Goal: Task Accomplishment & Management: Manage account settings

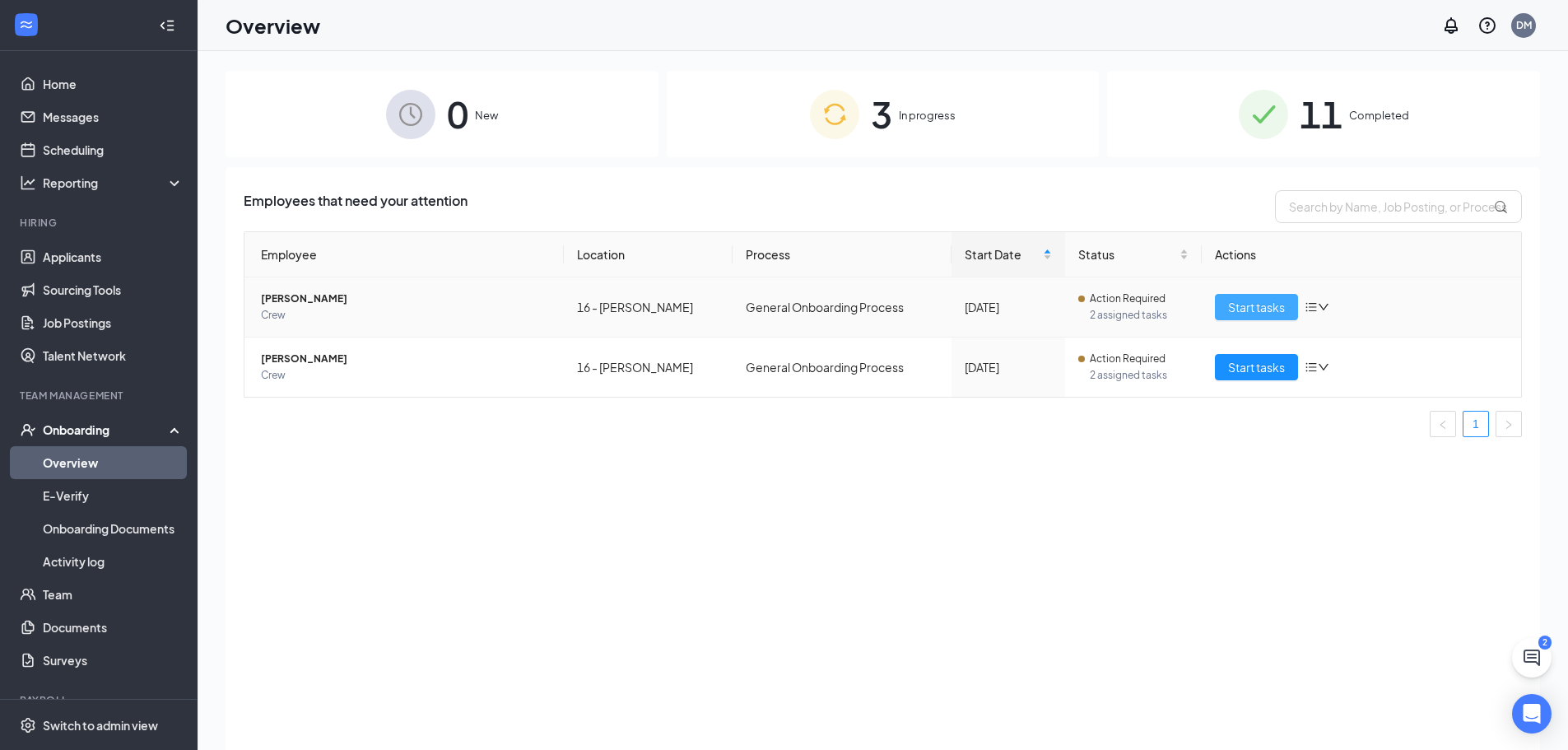
click at [1243, 311] on span "Start tasks" at bounding box center [1256, 307] width 56 height 18
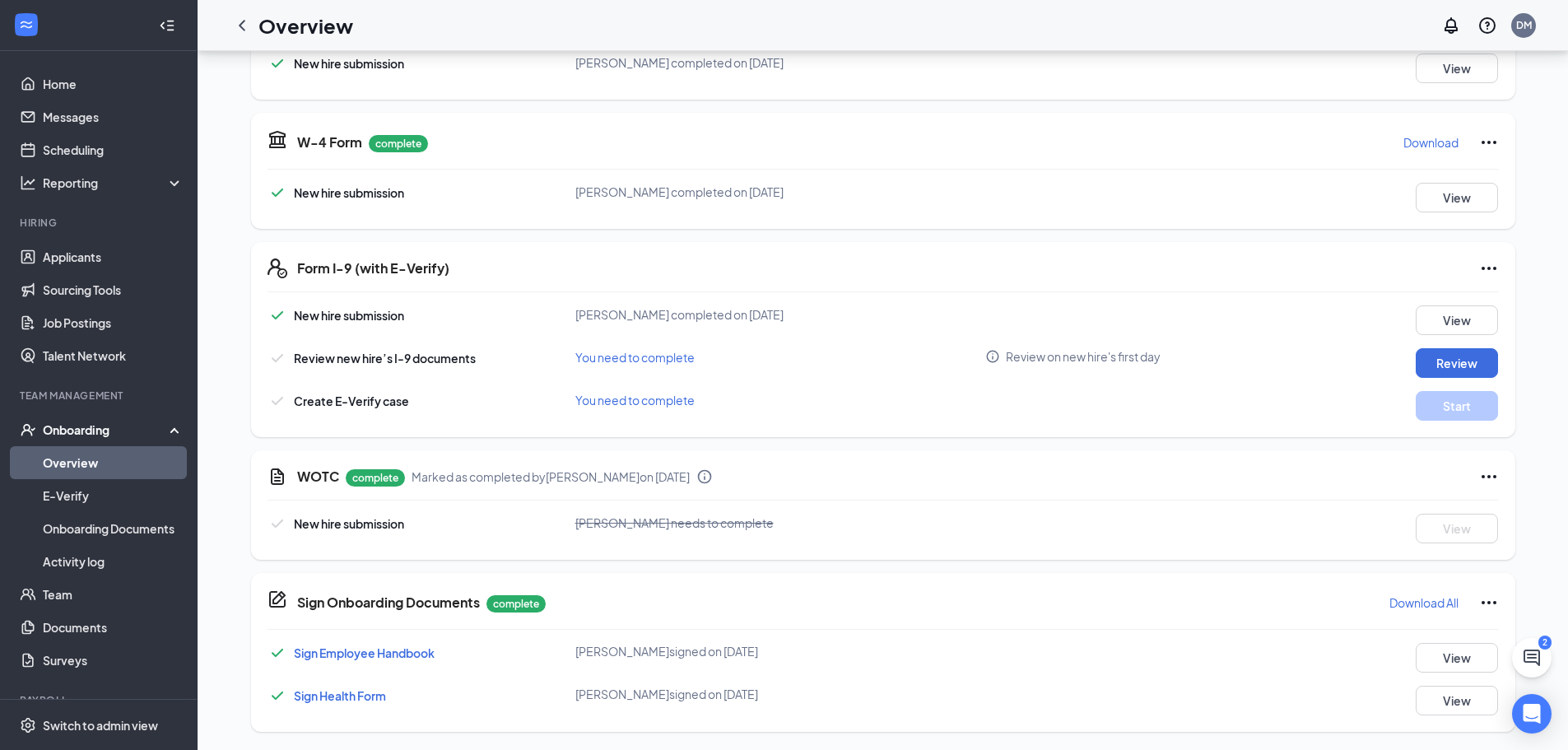
scroll to position [319, 0]
click at [1460, 353] on button "Review" at bounding box center [1456, 361] width 82 height 30
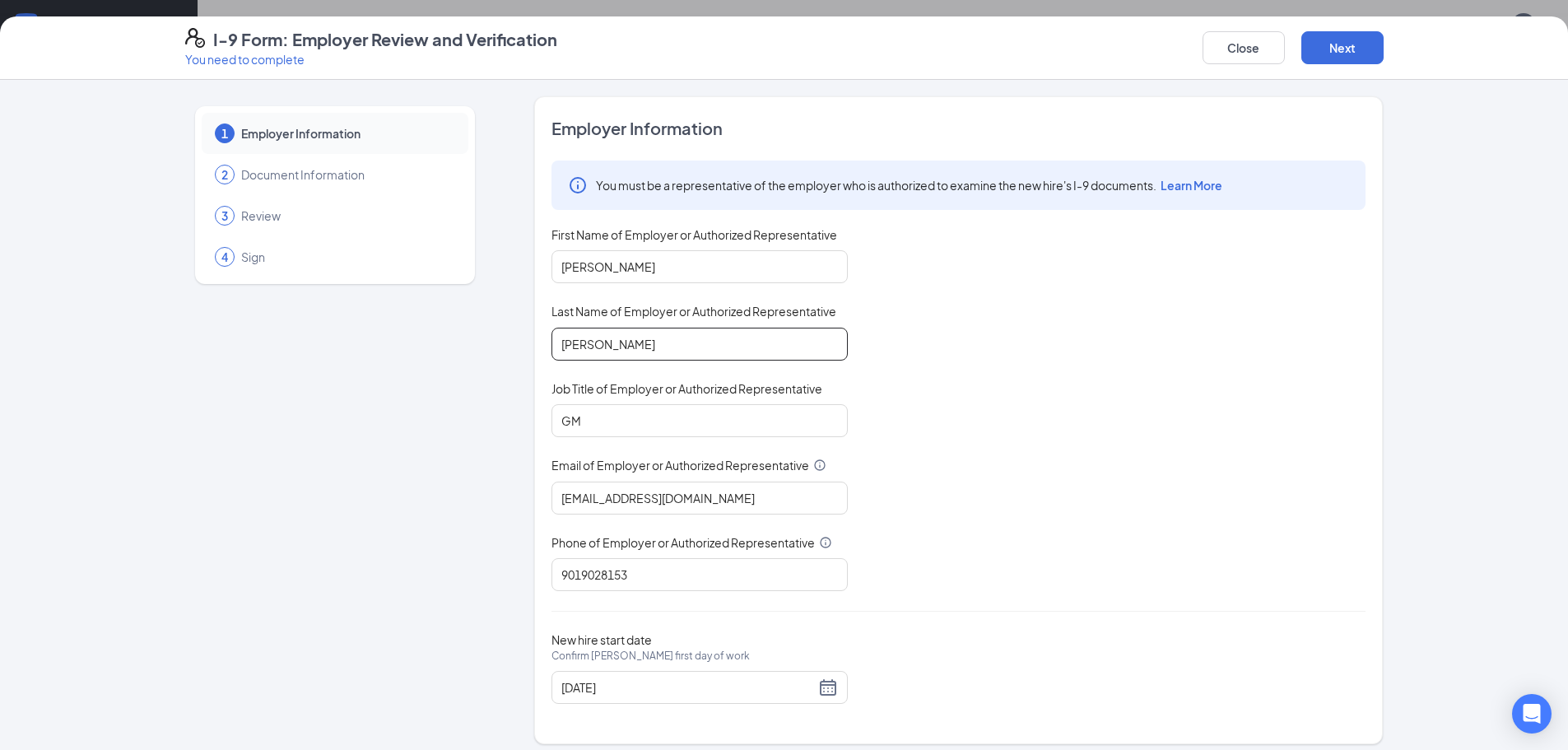
scroll to position [11, 0]
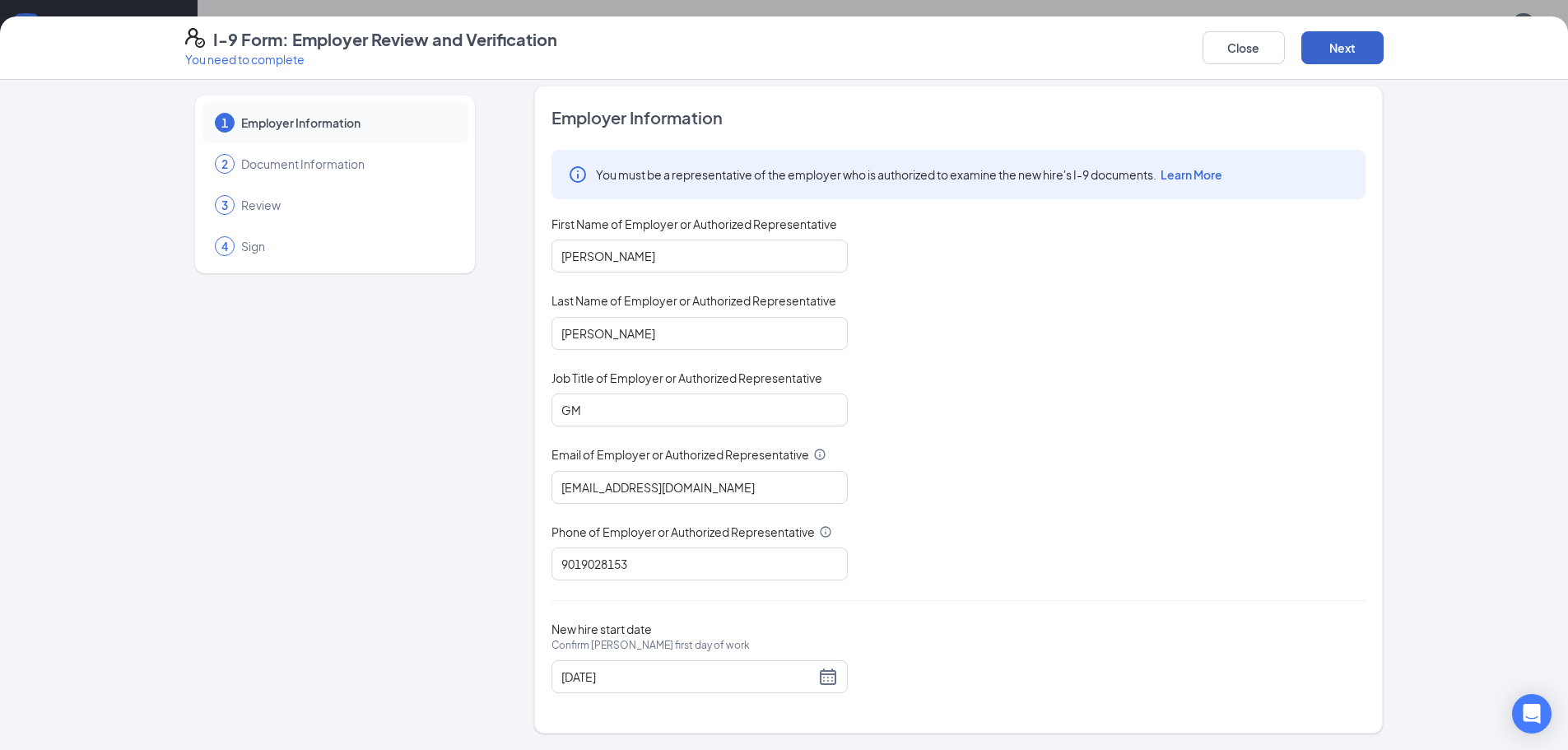
click at [1361, 50] on button "Next" at bounding box center [1342, 48] width 82 height 33
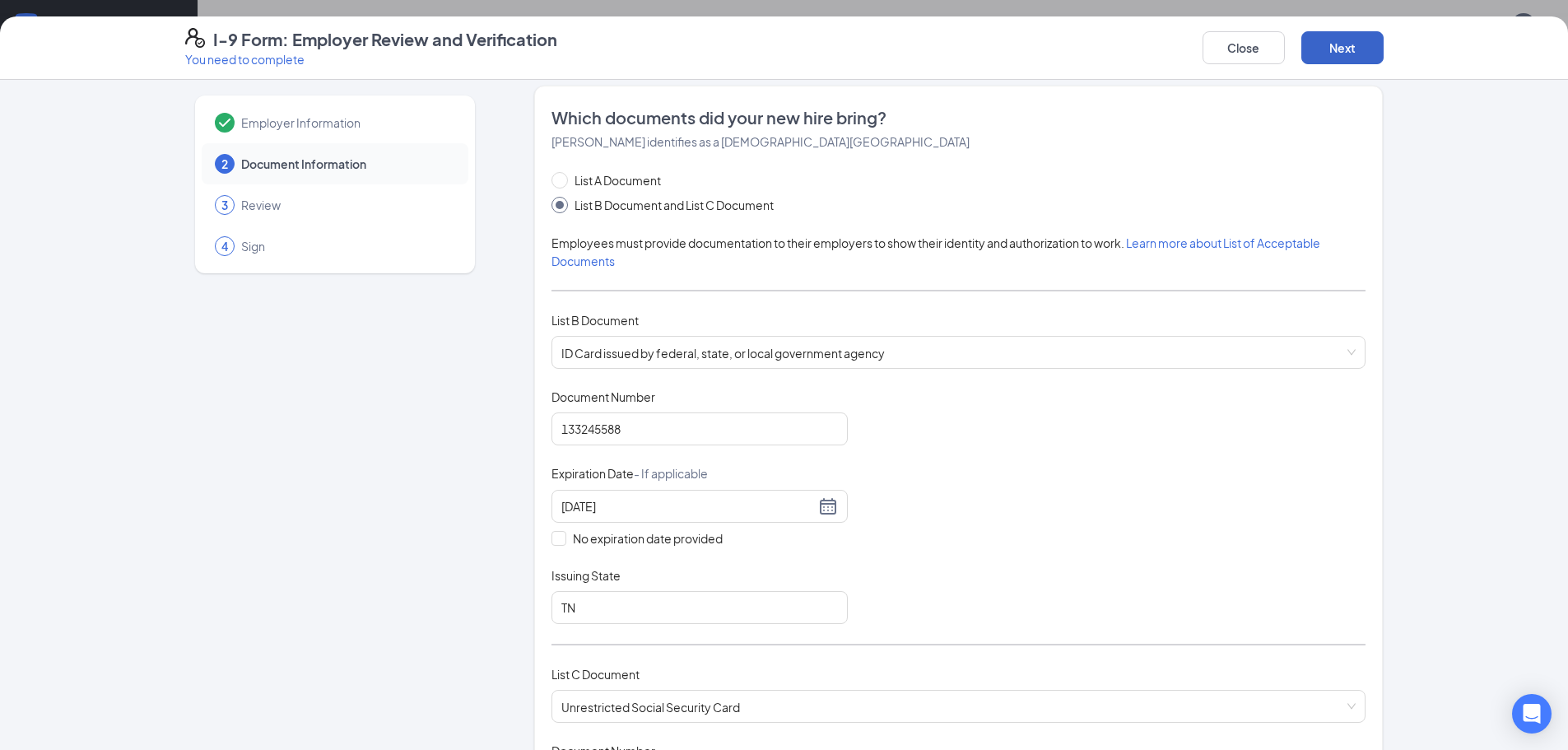
click at [1365, 50] on button "Next" at bounding box center [1342, 48] width 82 height 33
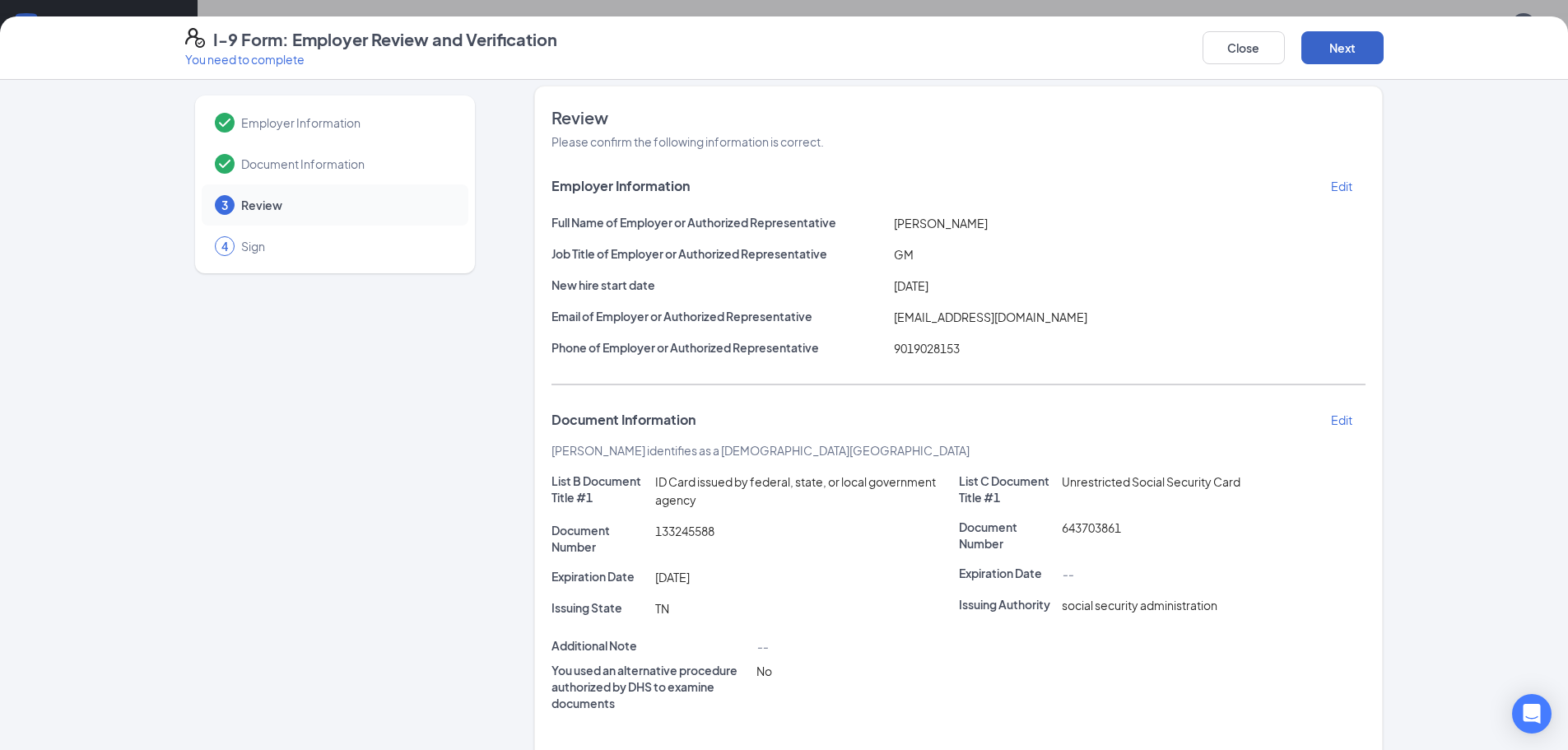
click at [1366, 50] on button "Next" at bounding box center [1342, 48] width 82 height 33
click at [1359, 41] on button "Next" at bounding box center [1342, 48] width 82 height 33
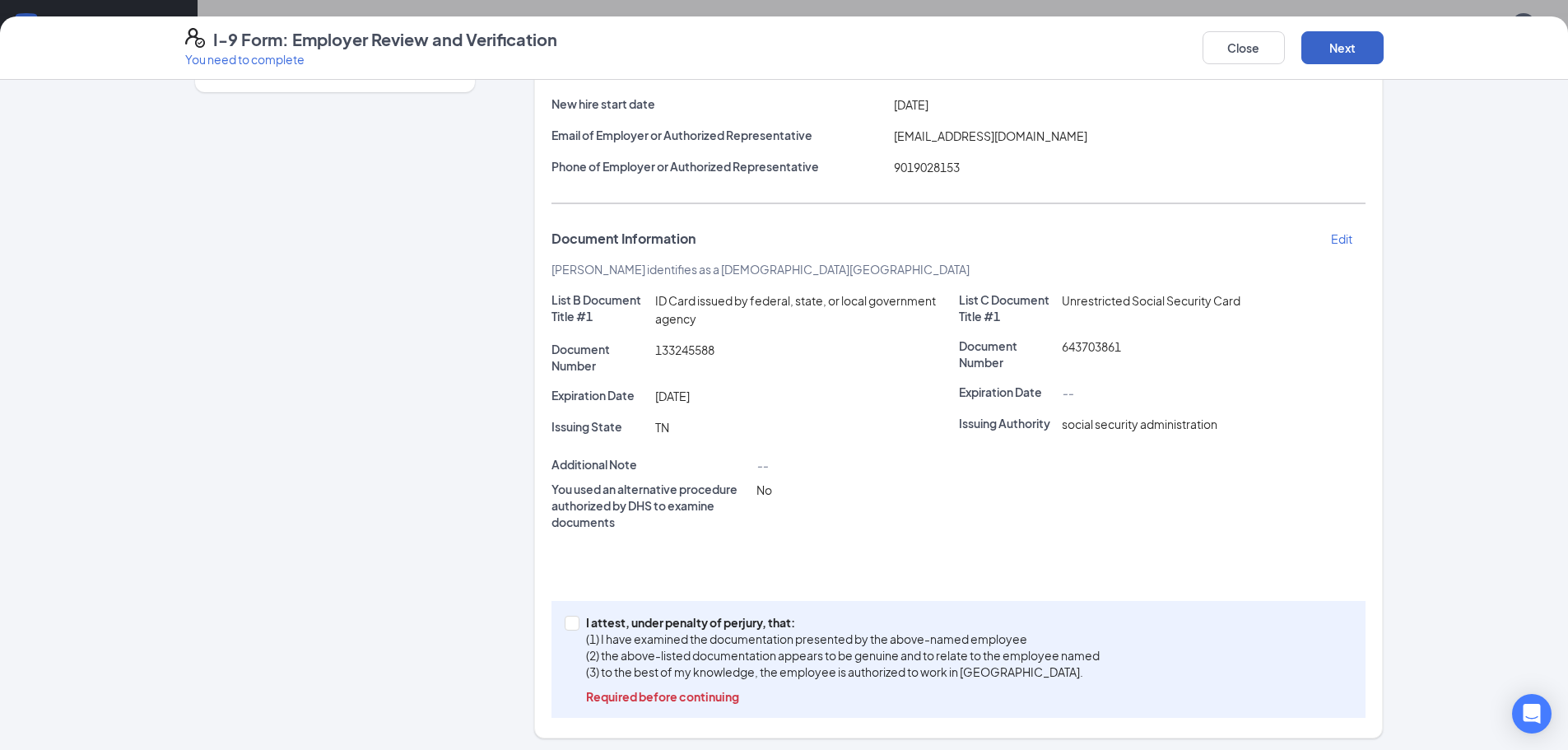
scroll to position [196, 0]
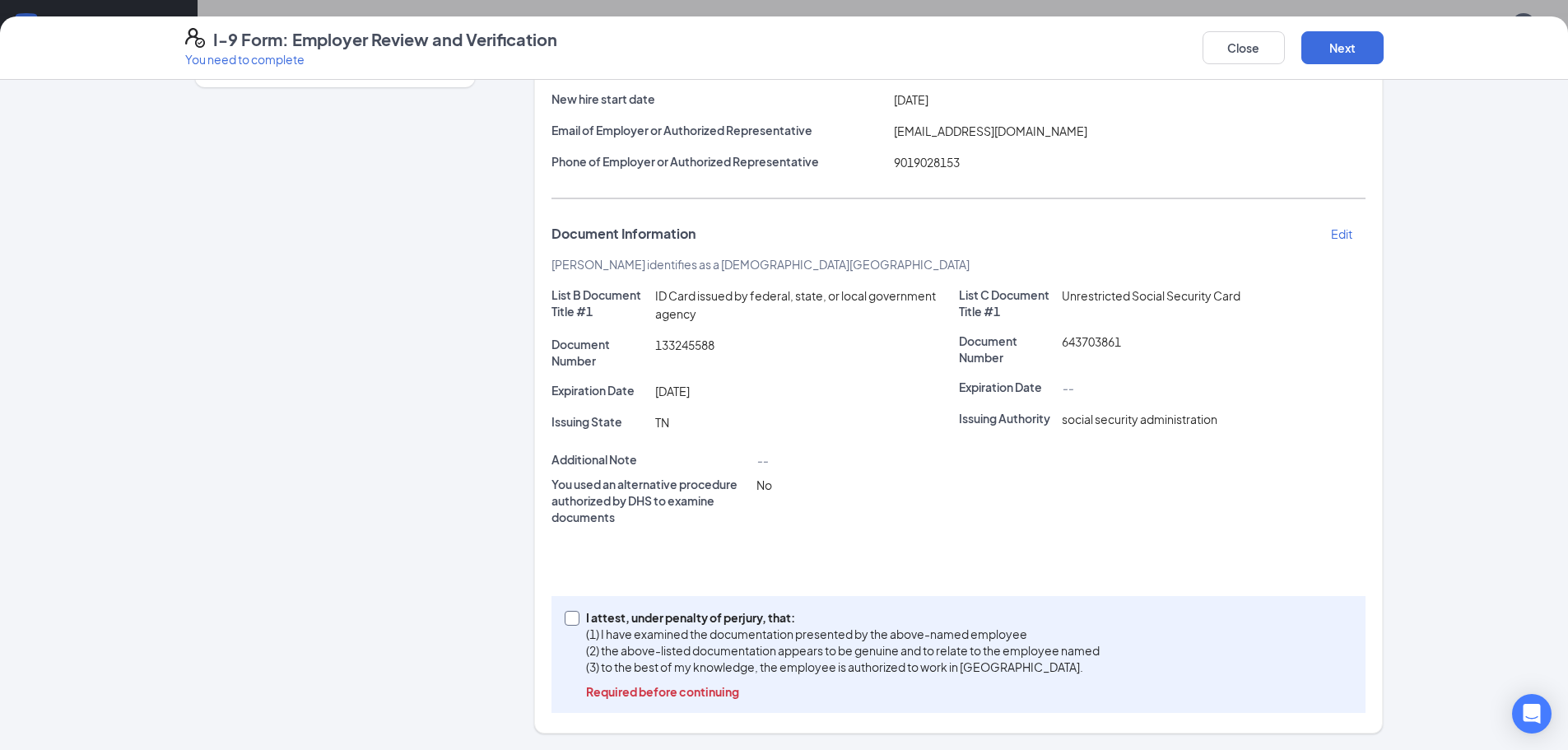
click at [565, 616] on input "I attest, under penalty of perjury, that: (1) I have examined the documentation…" at bounding box center [570, 616] width 11 height 11
checkbox input "true"
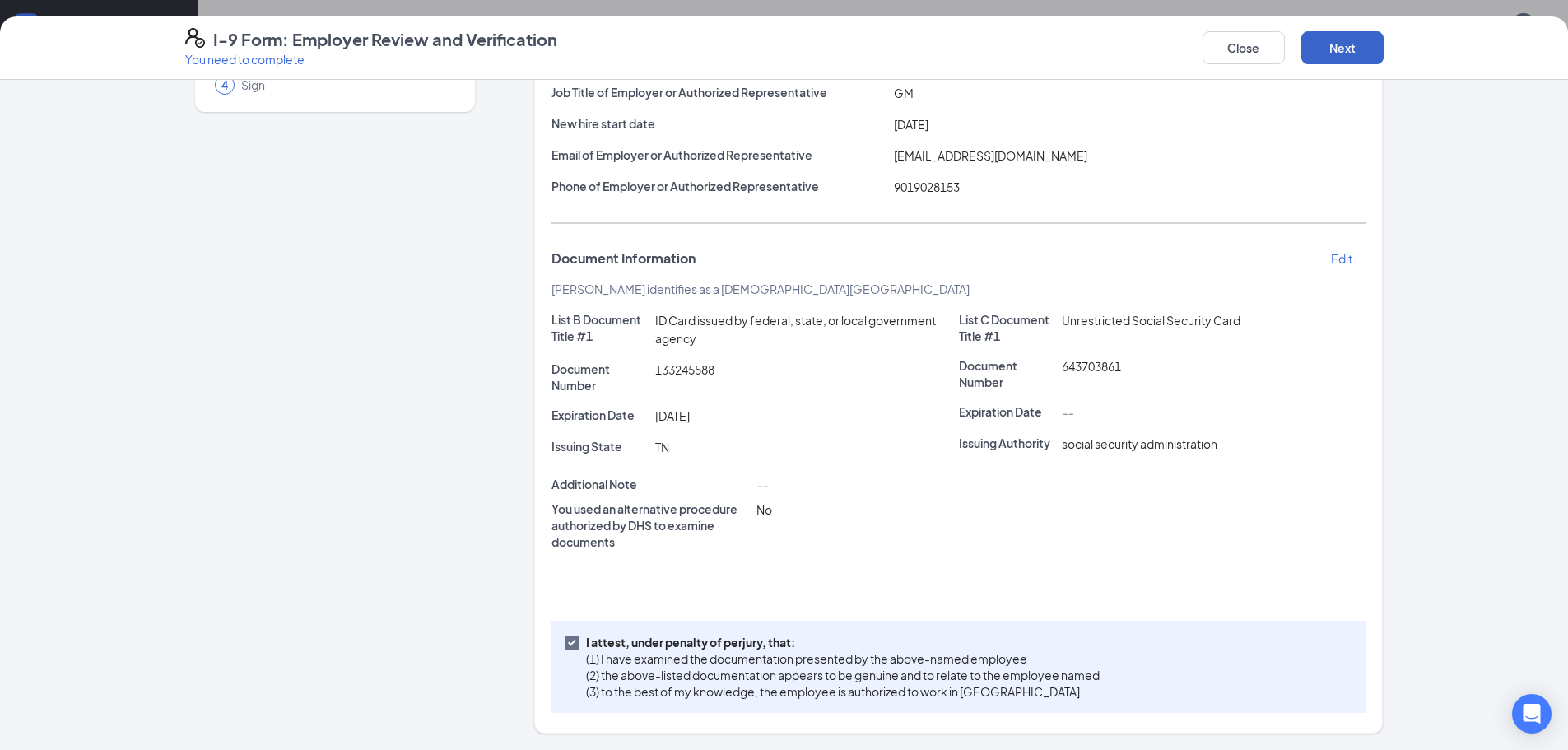
click at [1339, 49] on button "Next" at bounding box center [1342, 48] width 82 height 33
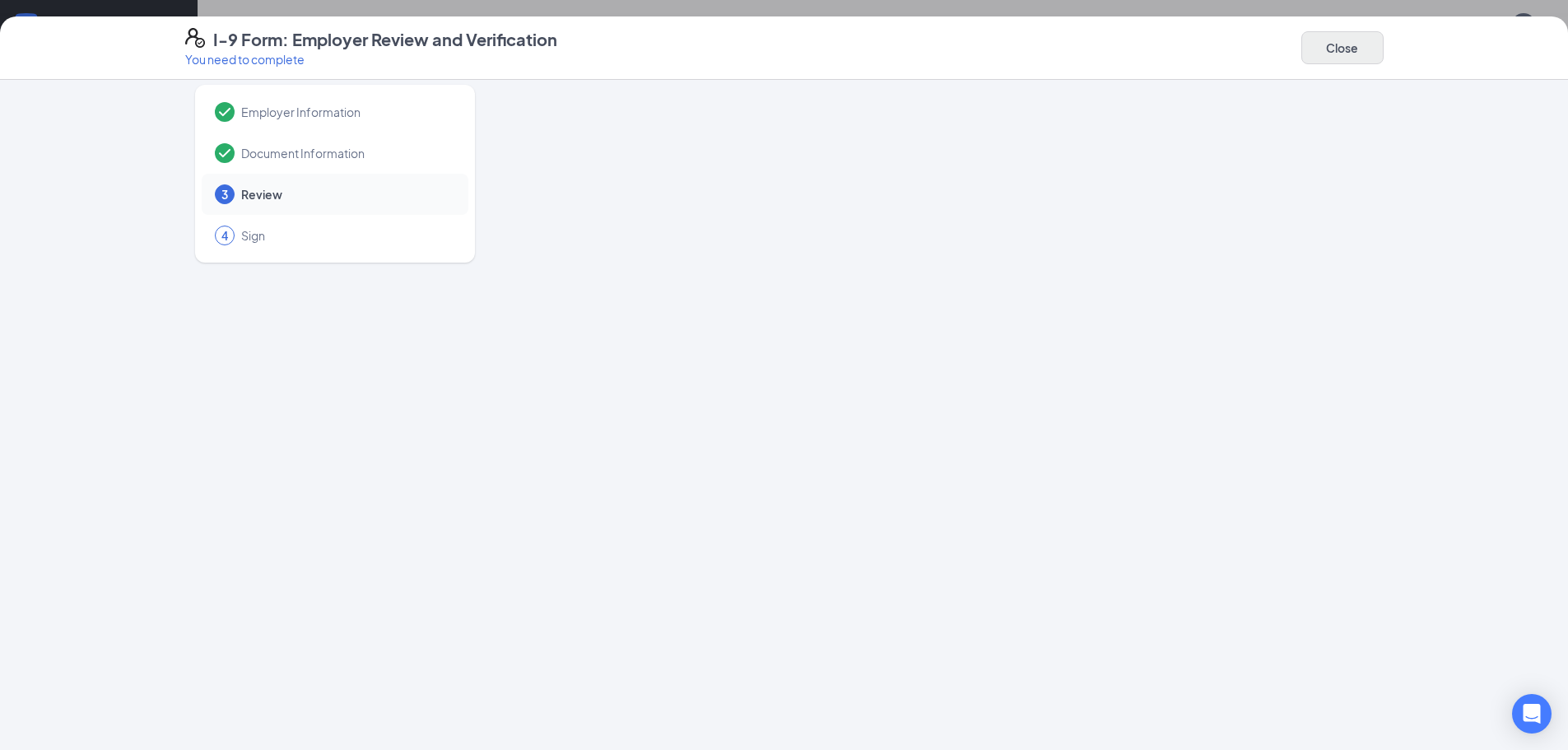
scroll to position [0, 0]
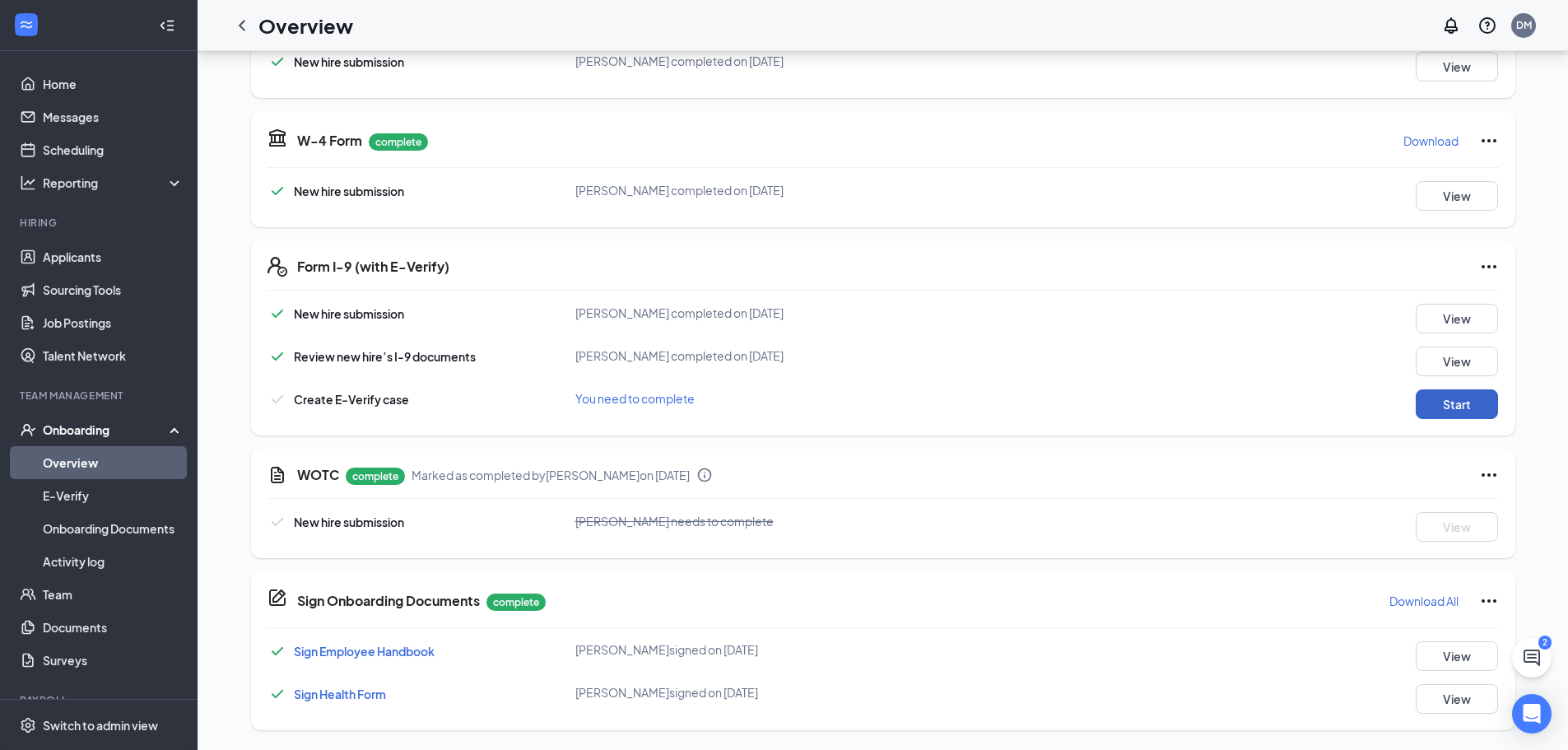
click at [1424, 405] on button "Start" at bounding box center [1456, 404] width 82 height 30
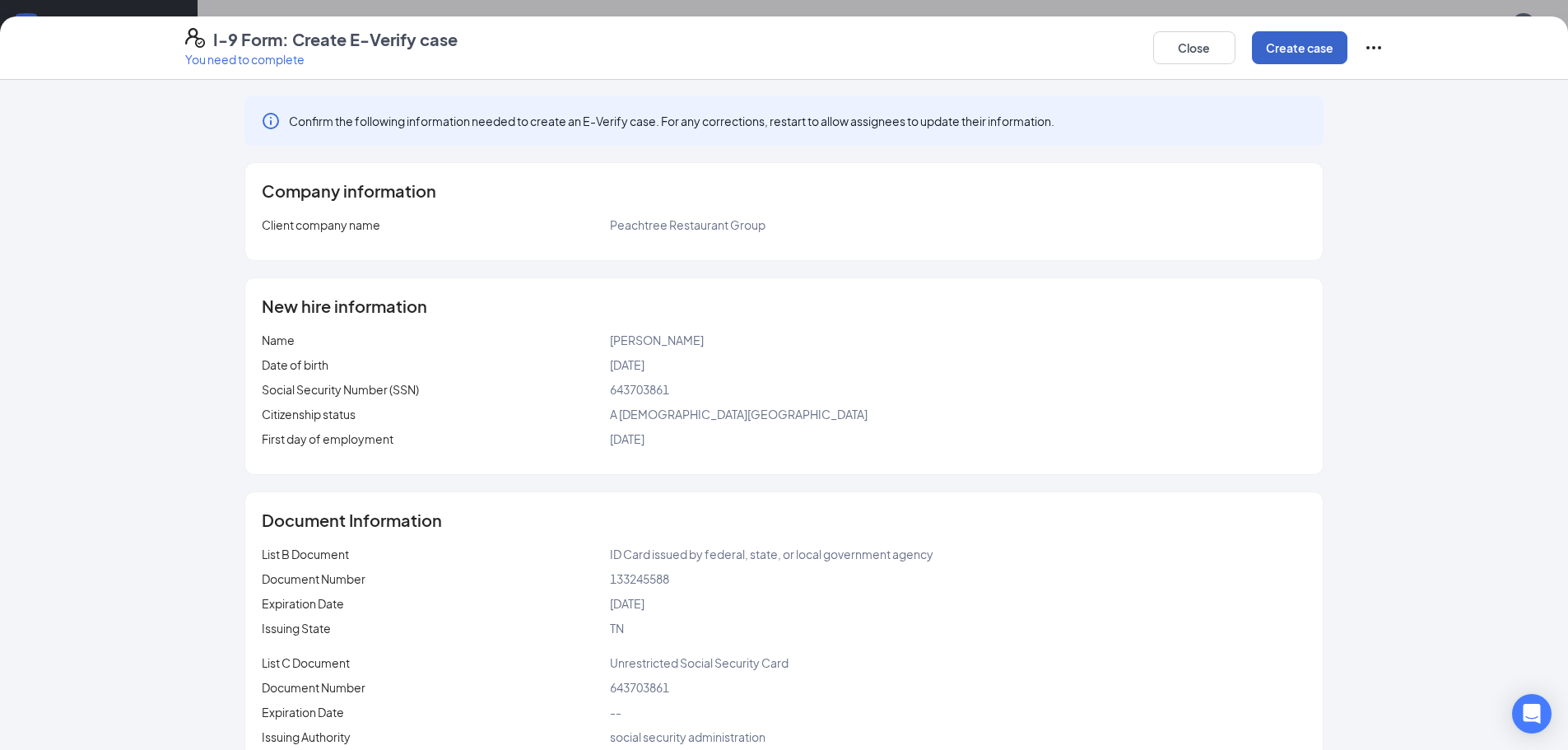
click at [1302, 45] on button "Create case" at bounding box center [1300, 48] width 96 height 33
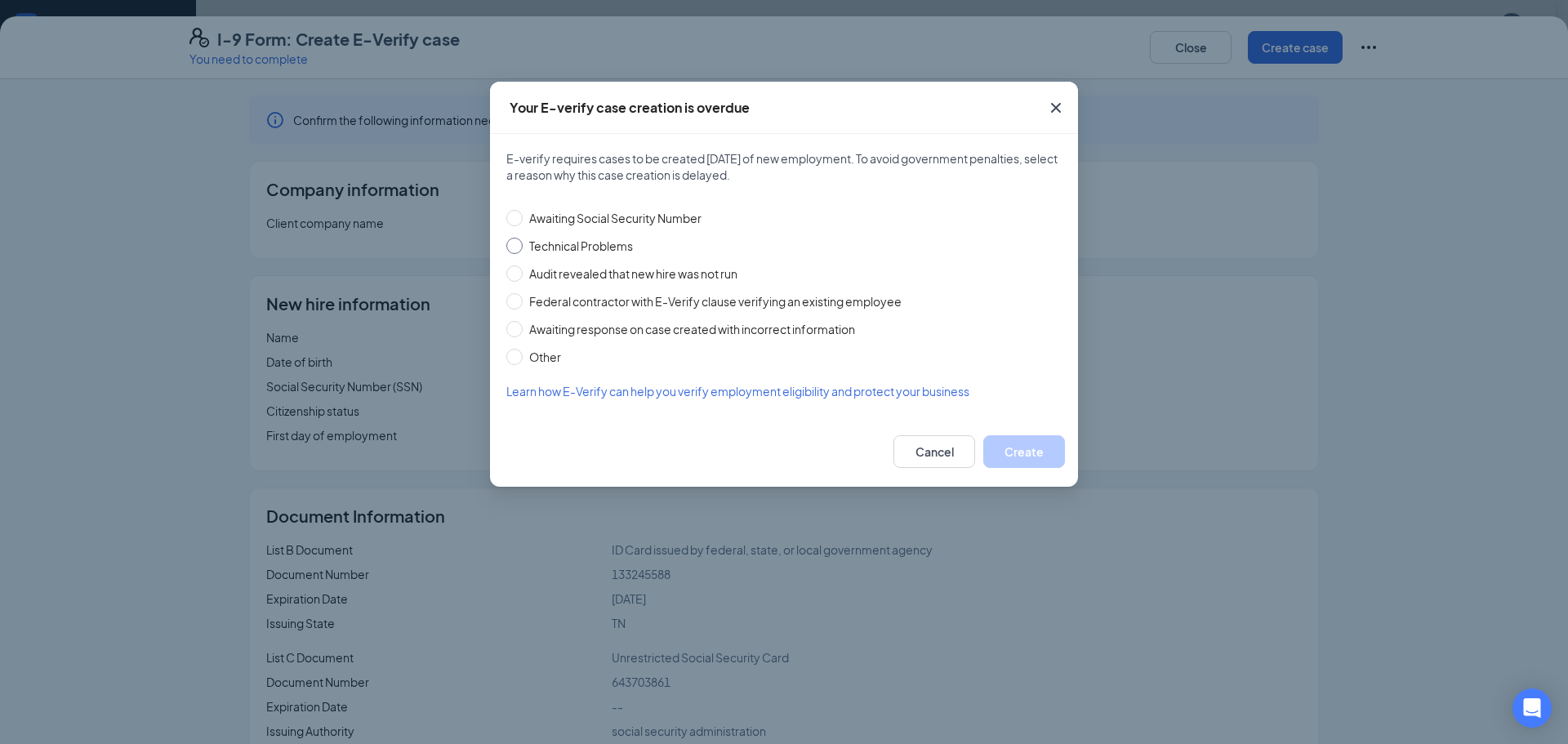
drag, startPoint x: 511, startPoint y: 247, endPoint x: 528, endPoint y: 262, distance: 22.7
click at [511, 249] on input "Technical Problems" at bounding box center [514, 245] width 16 height 16
radio input "true"
click at [1027, 455] on button "Create" at bounding box center [1024, 452] width 81 height 33
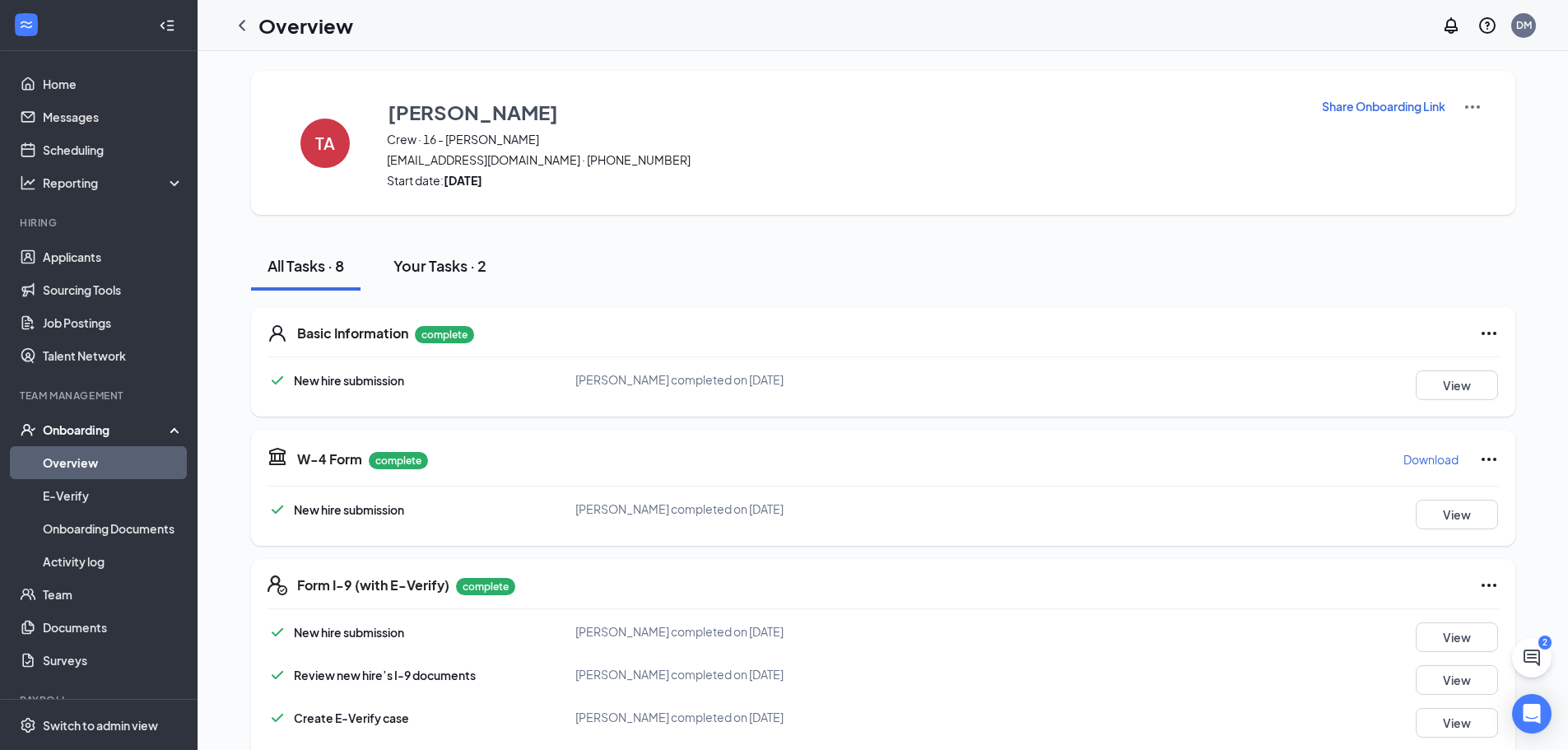
click at [456, 272] on div "Your Tasks · 2" at bounding box center [440, 266] width 93 height 21
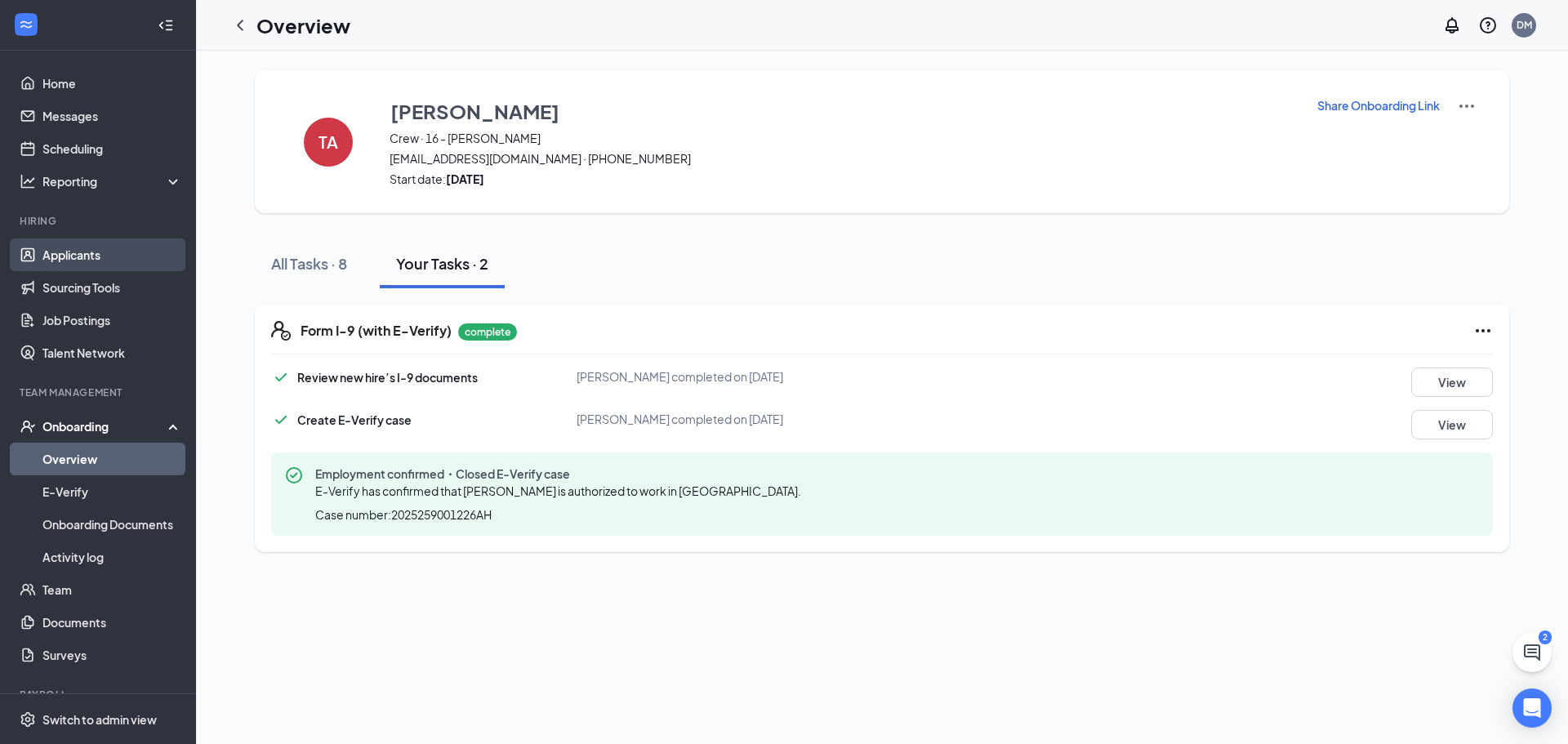
click at [86, 255] on link "Applicants" at bounding box center [112, 254] width 140 height 33
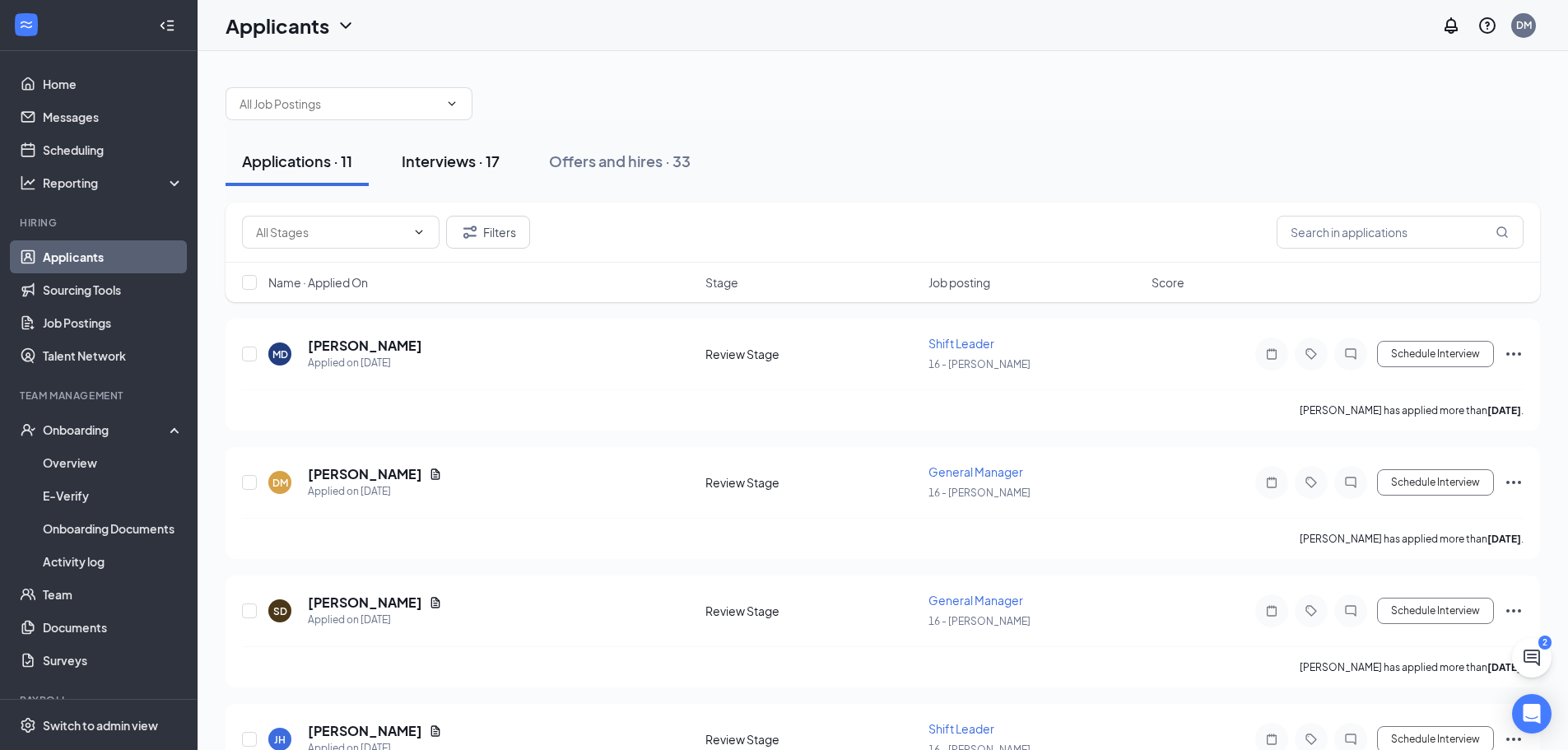
click at [487, 154] on div "Interviews · 17" at bounding box center [450, 161] width 98 height 21
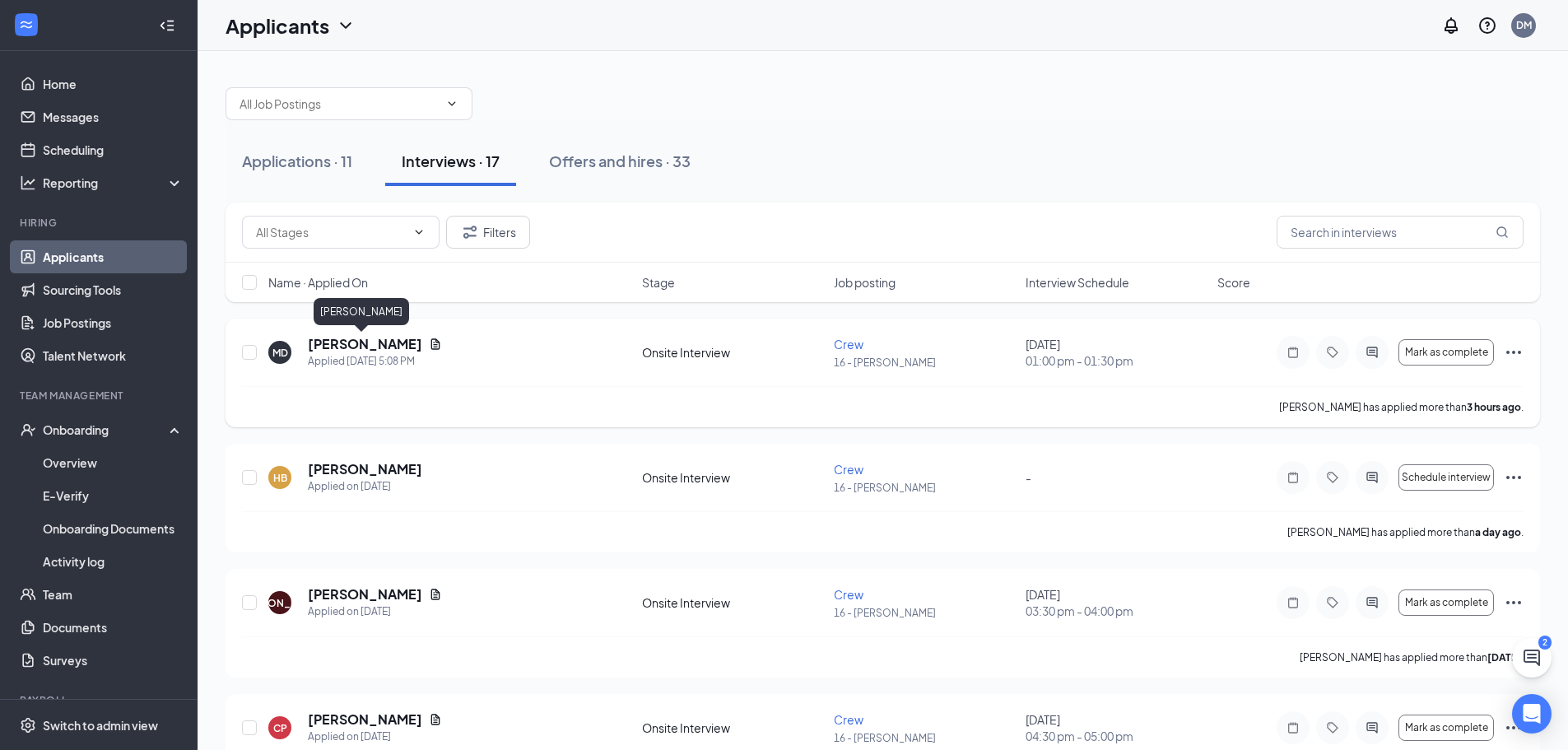
click at [370, 345] on h5 "Marcus Davis" at bounding box center [365, 343] width 114 height 18
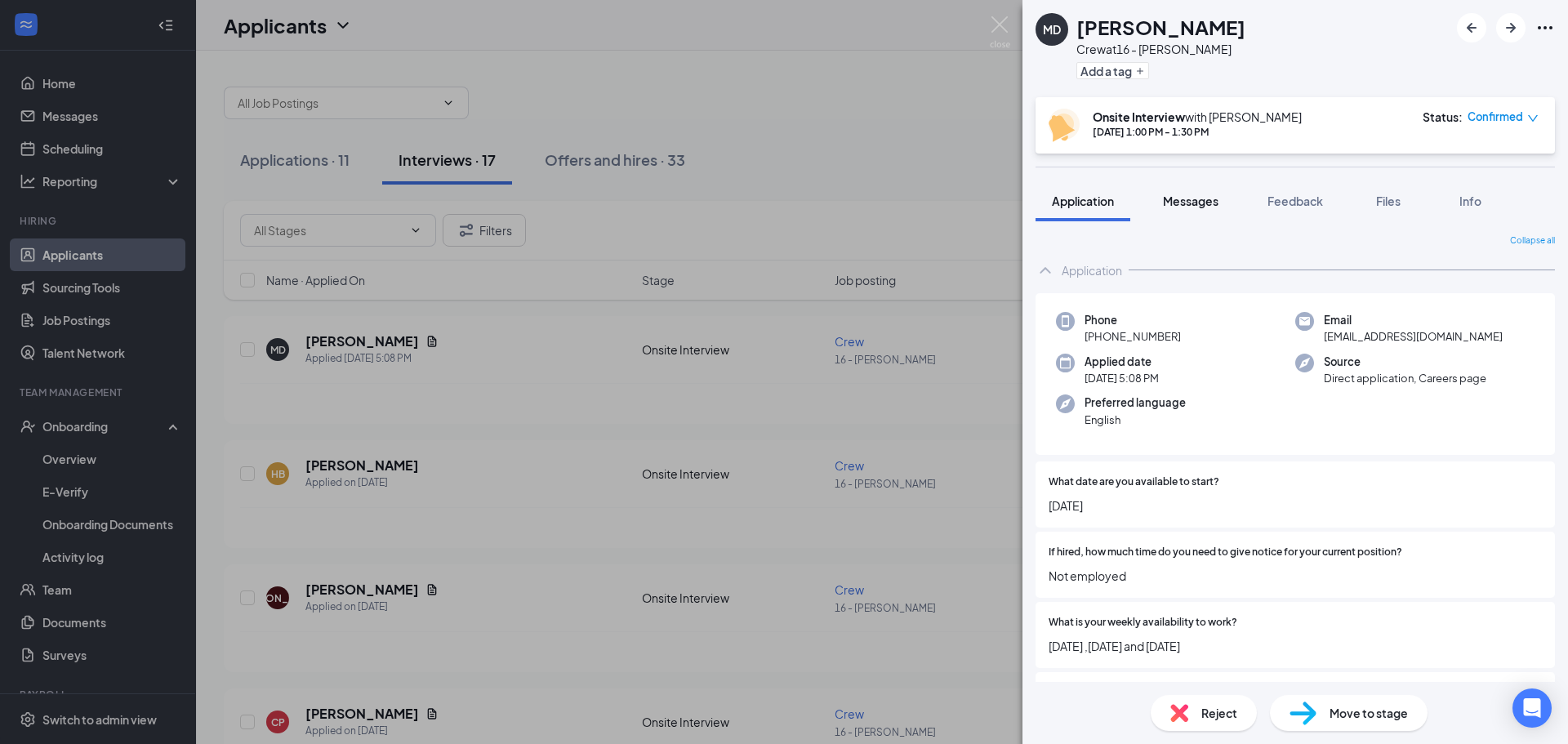
click at [1211, 192] on button "Messages" at bounding box center [1191, 201] width 88 height 41
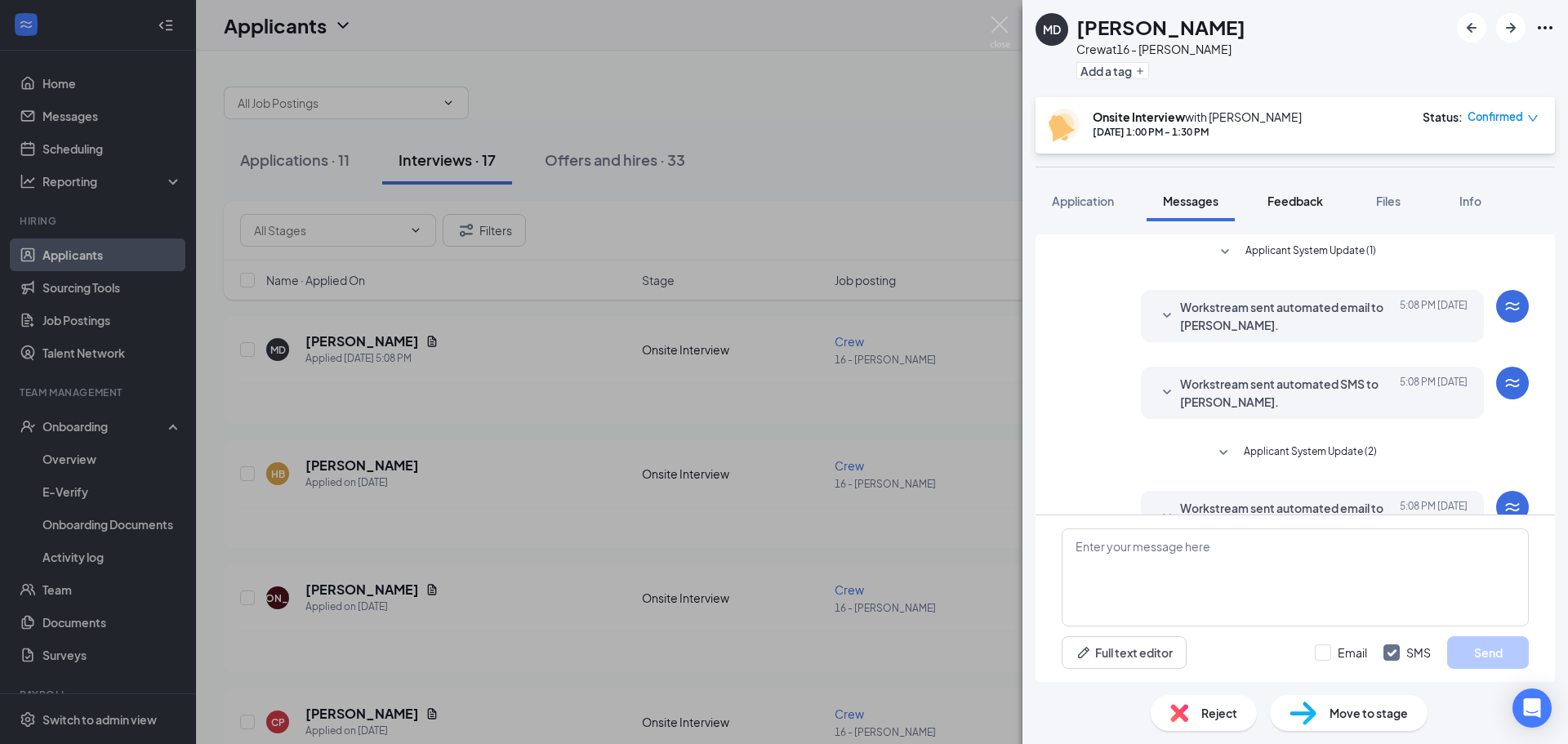
click at [1276, 198] on span "Feedback" at bounding box center [1296, 200] width 56 height 14
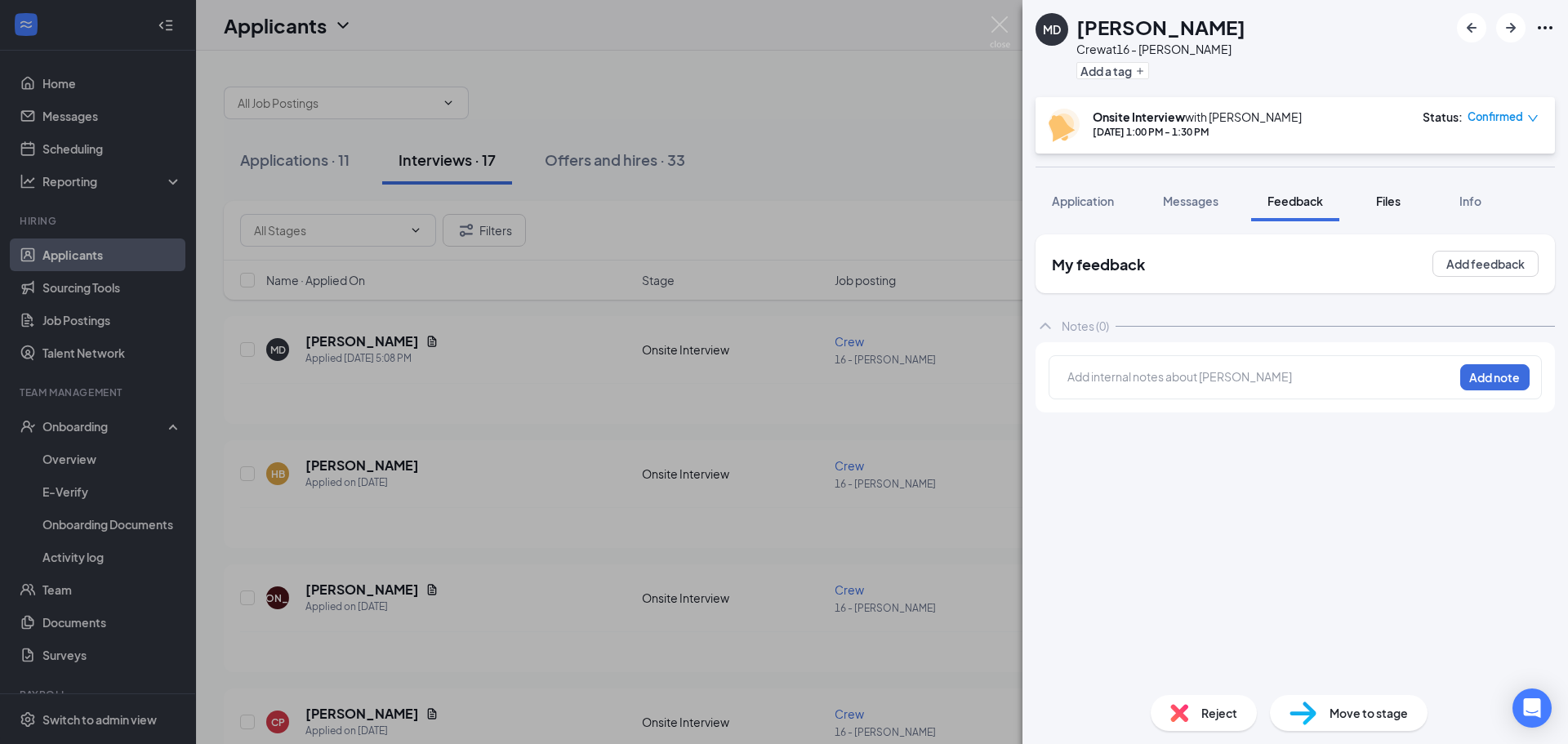
click at [1381, 197] on span "Files" at bounding box center [1388, 200] width 25 height 14
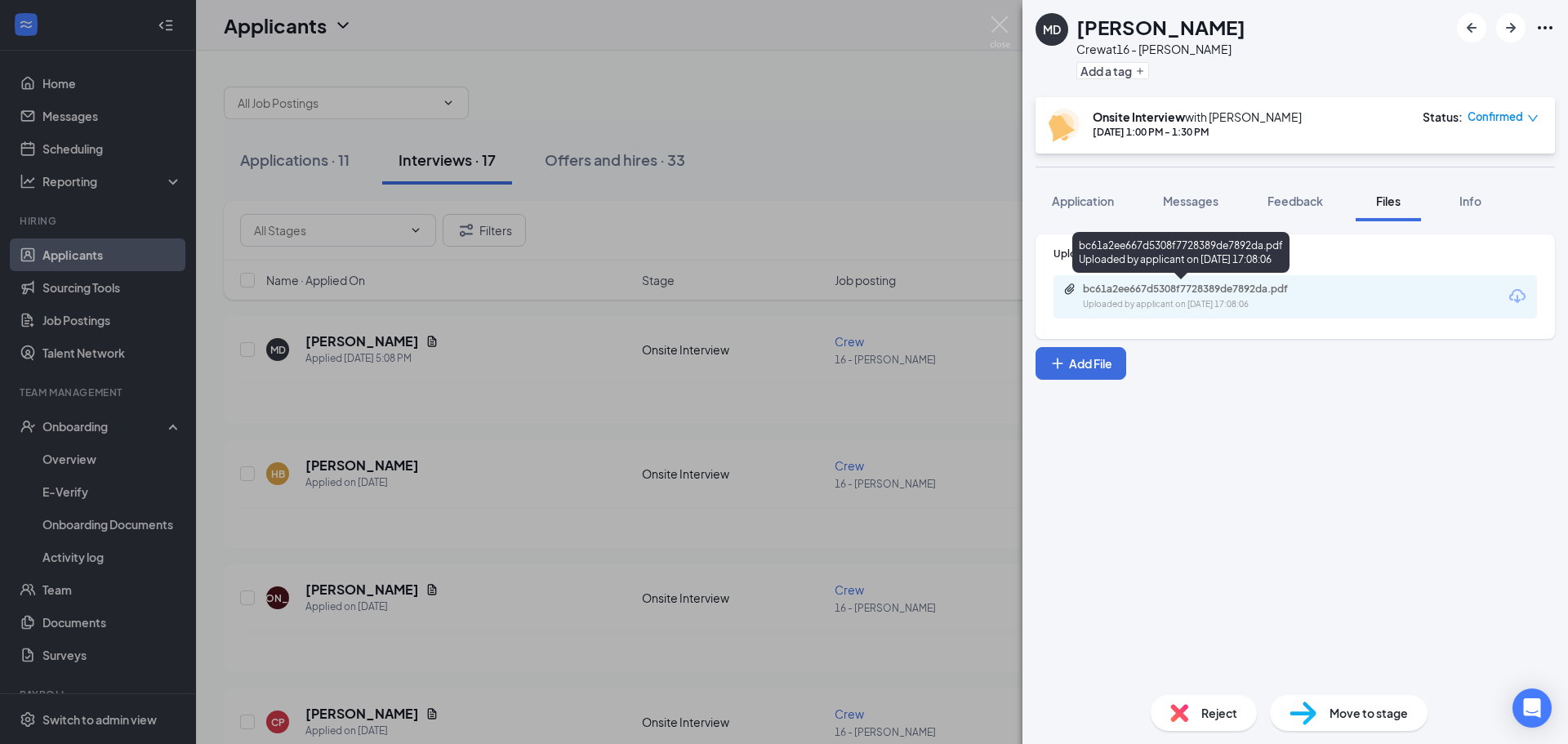
click at [1181, 291] on div "bc61a2ee667d5308f7728389de7892da.pdf" at bounding box center [1198, 288] width 229 height 13
click at [1097, 187] on button "Application" at bounding box center [1083, 201] width 95 height 41
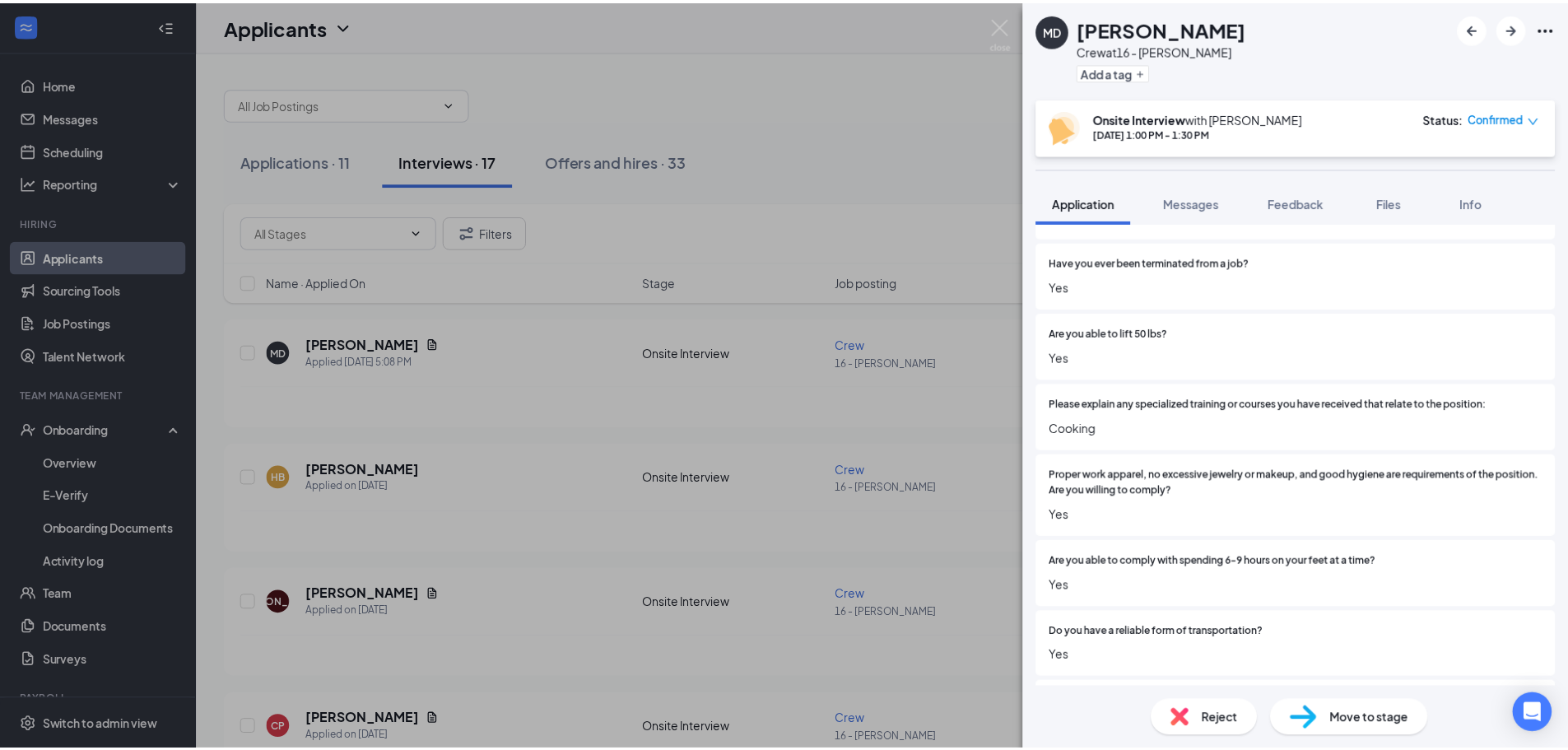
scroll to position [659, 0]
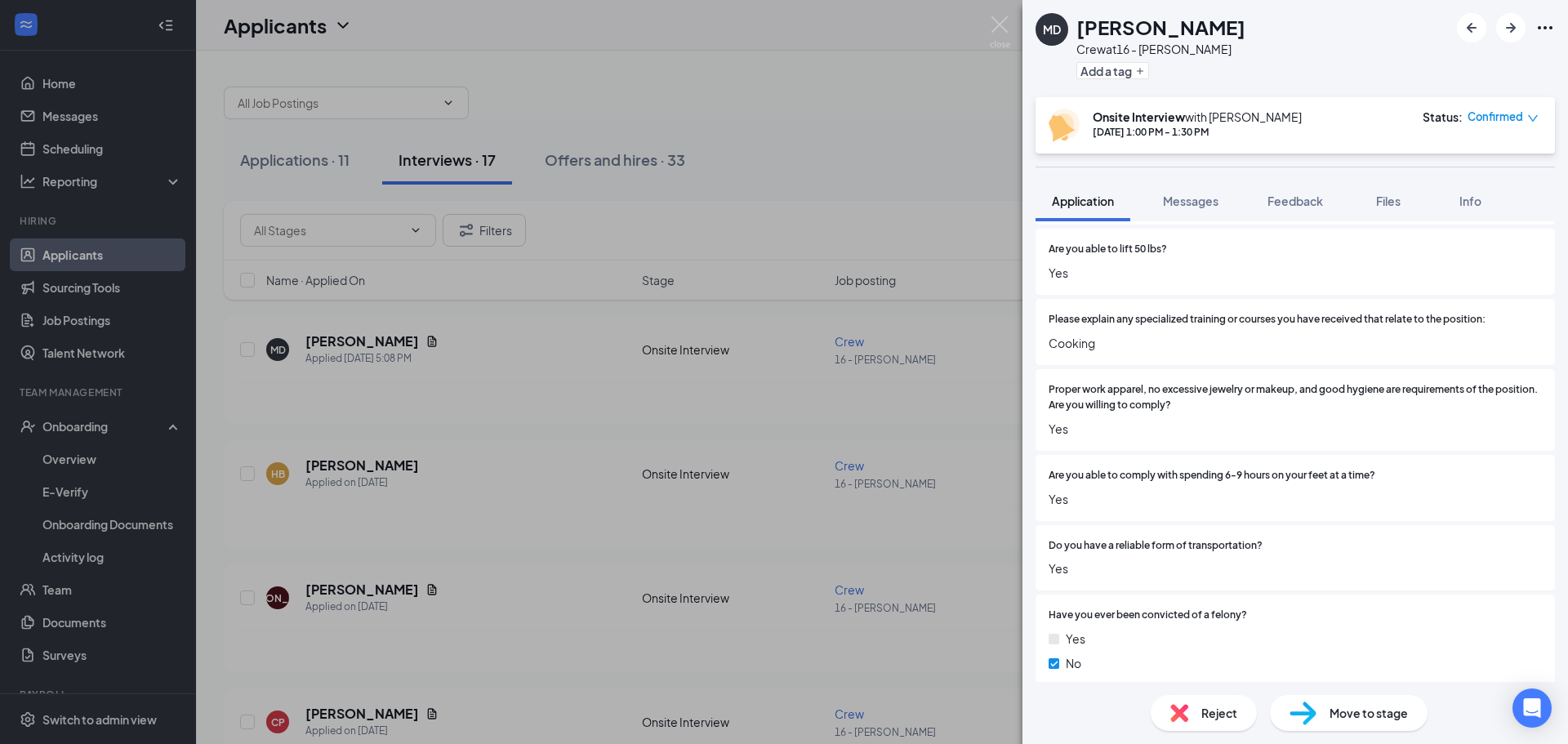
click at [329, 163] on div "MD Marcus Davis Crew at 16 - Hixson Add a tag Onsite Interview with Derrick McC…" at bounding box center [784, 372] width 1568 height 744
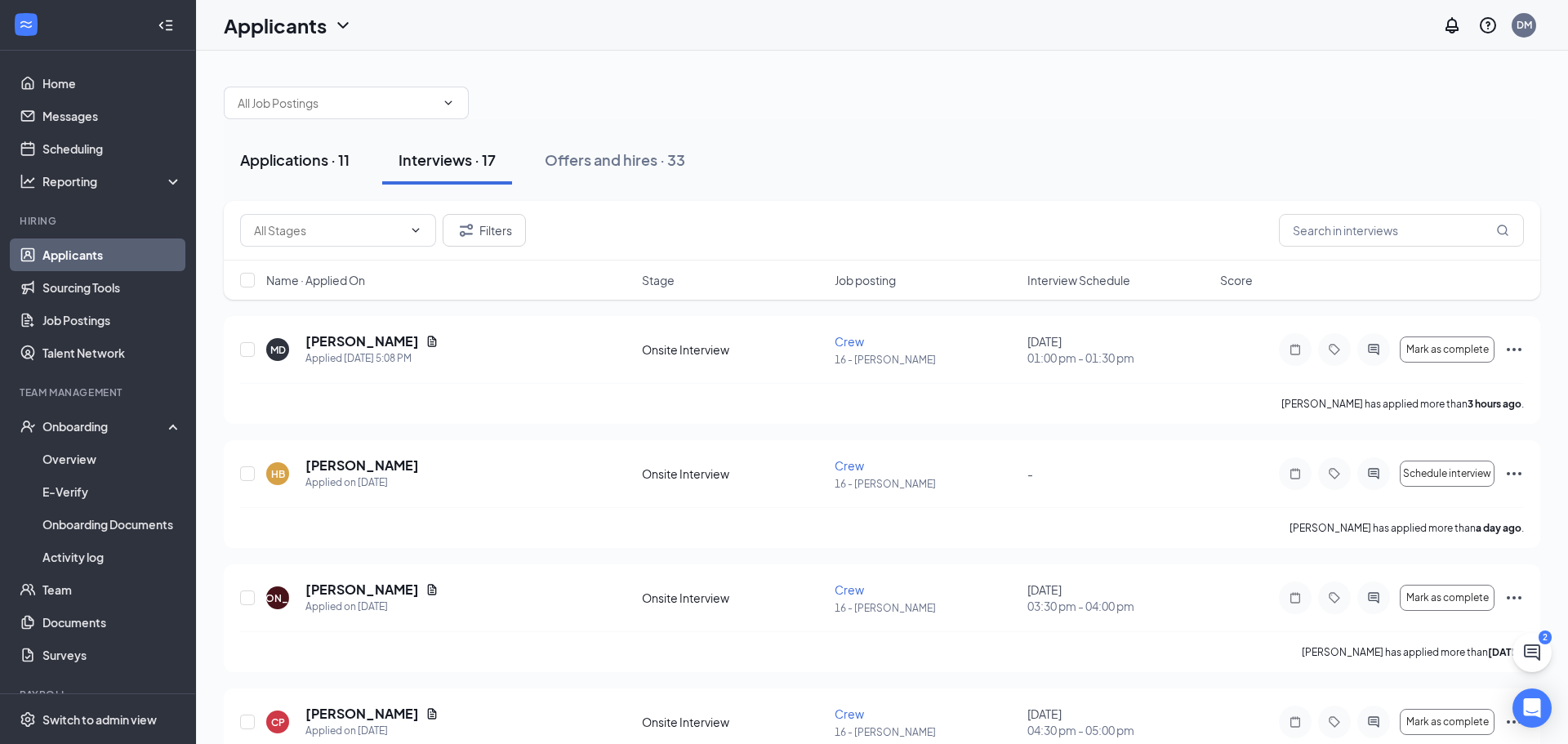
click at [325, 152] on div "Applications · 11" at bounding box center [294, 159] width 109 height 20
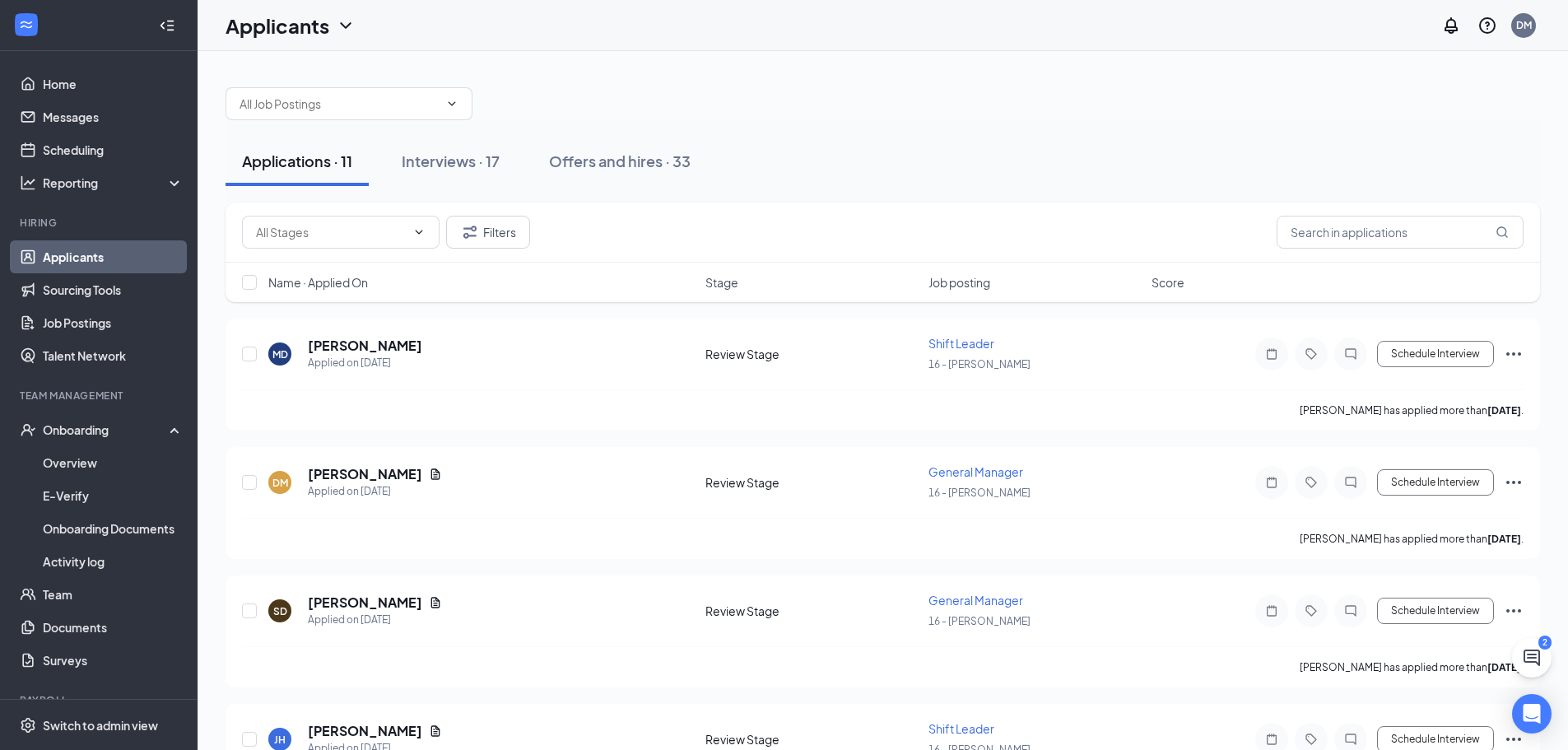
click at [321, 159] on div "Applications · 11" at bounding box center [296, 161] width 110 height 21
